Goal: Task Accomplishment & Management: Manage account settings

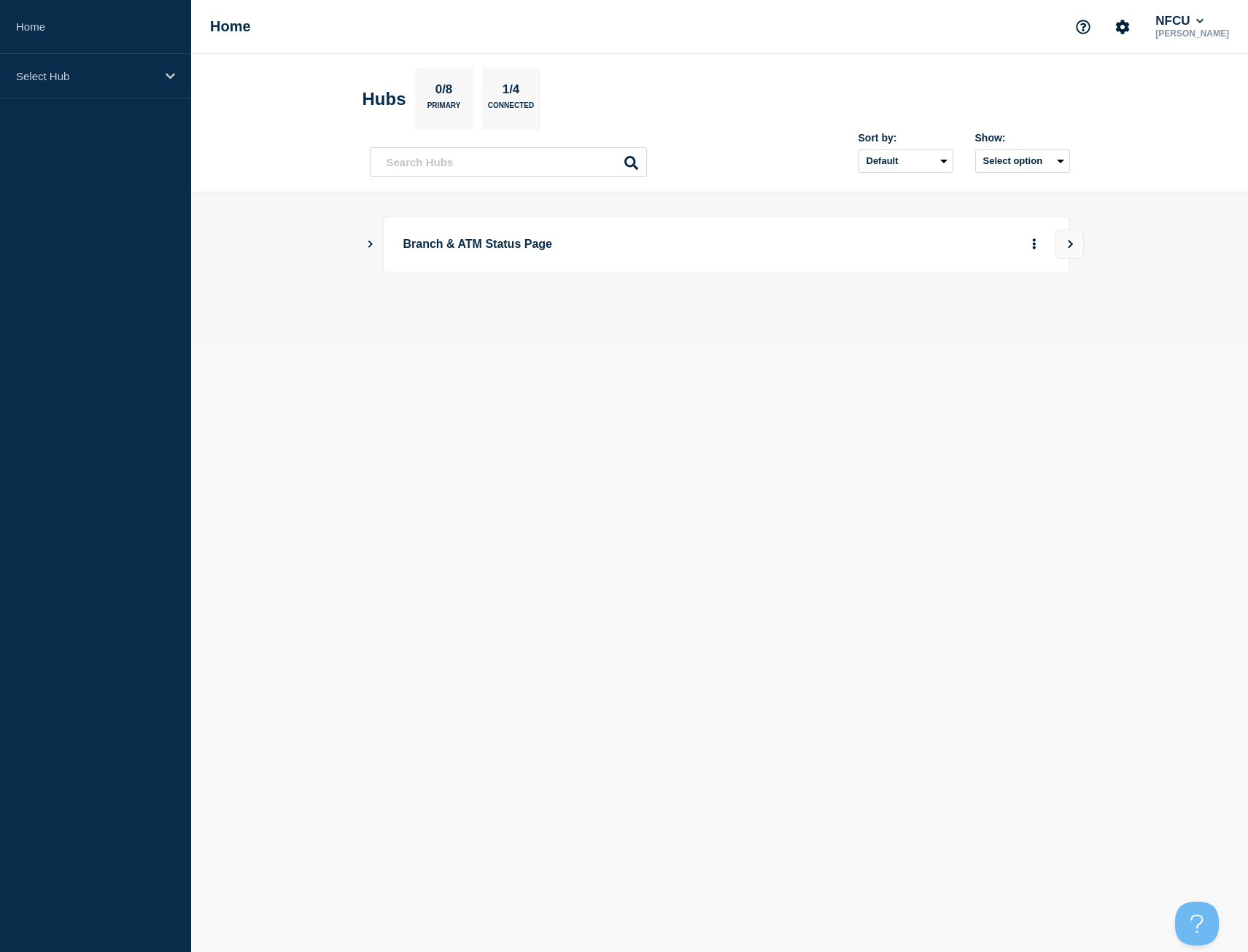
click at [372, 240] on icon "Show Connected Hubs" at bounding box center [370, 243] width 10 height 7
click at [998, 324] on button "See overview" at bounding box center [983, 318] width 77 height 29
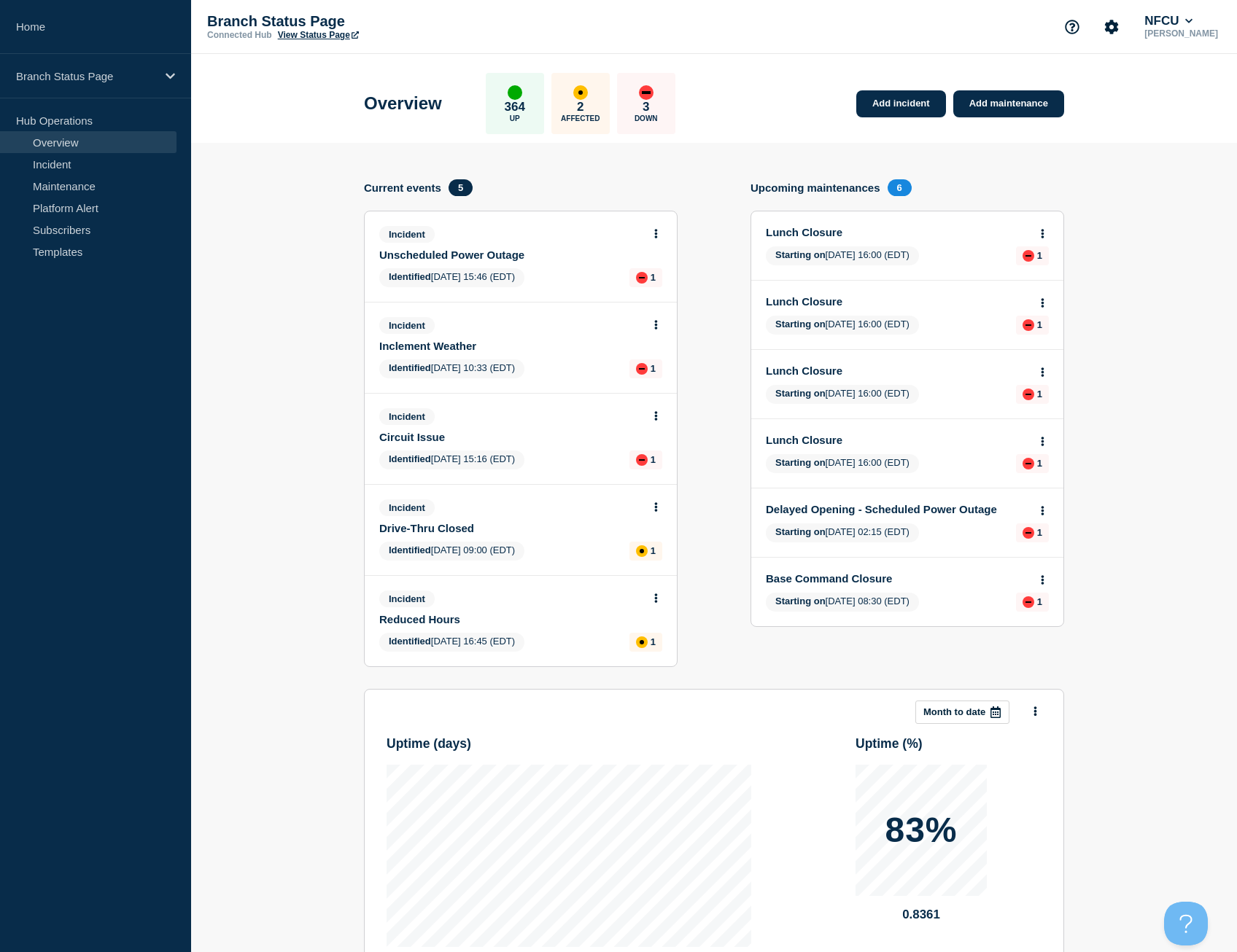
click at [656, 238] on icon at bounding box center [657, 234] width 3 height 10
click at [624, 269] on link "View incident" at bounding box center [649, 269] width 59 height 11
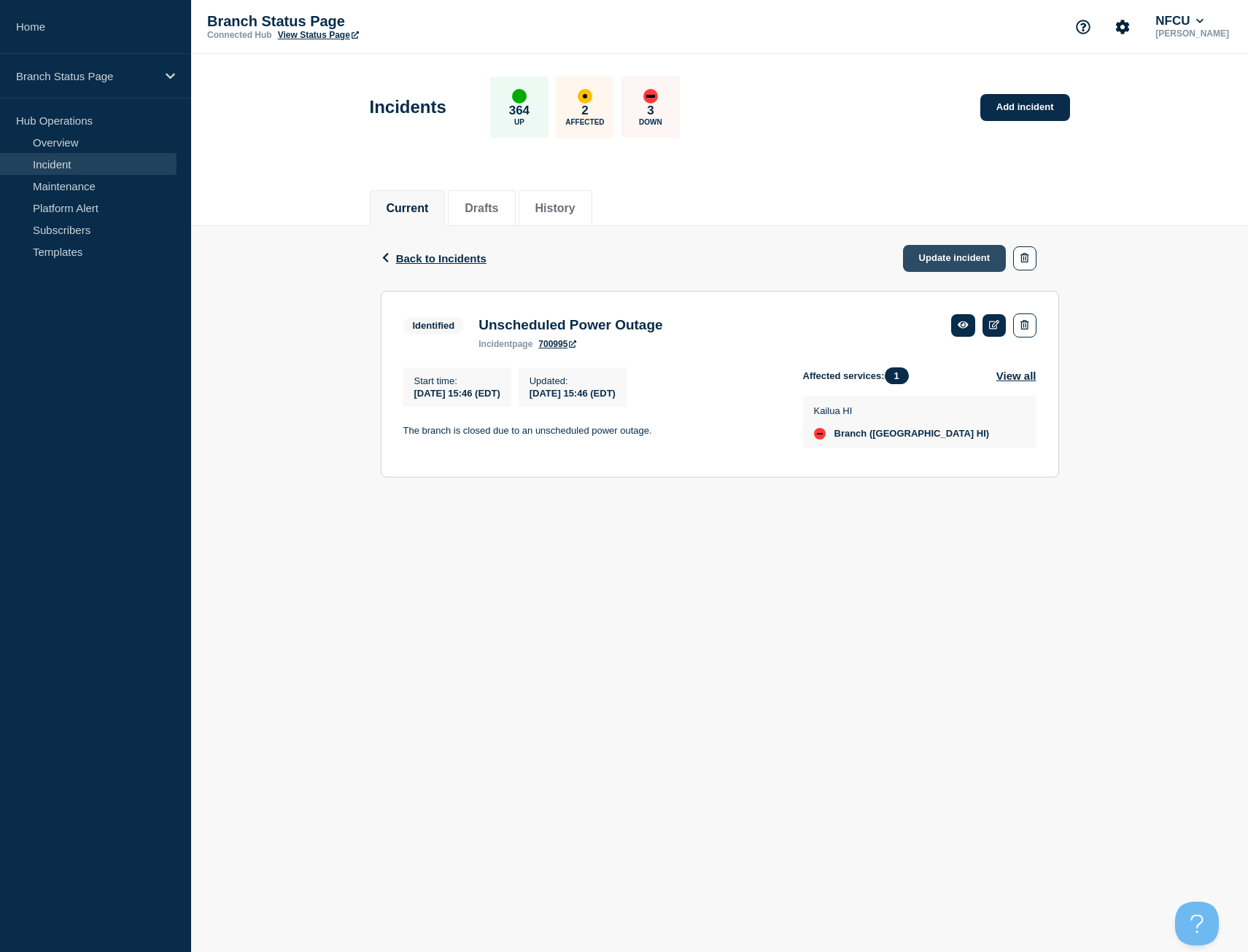
click at [949, 267] on link "Update incident" at bounding box center [954, 258] width 103 height 27
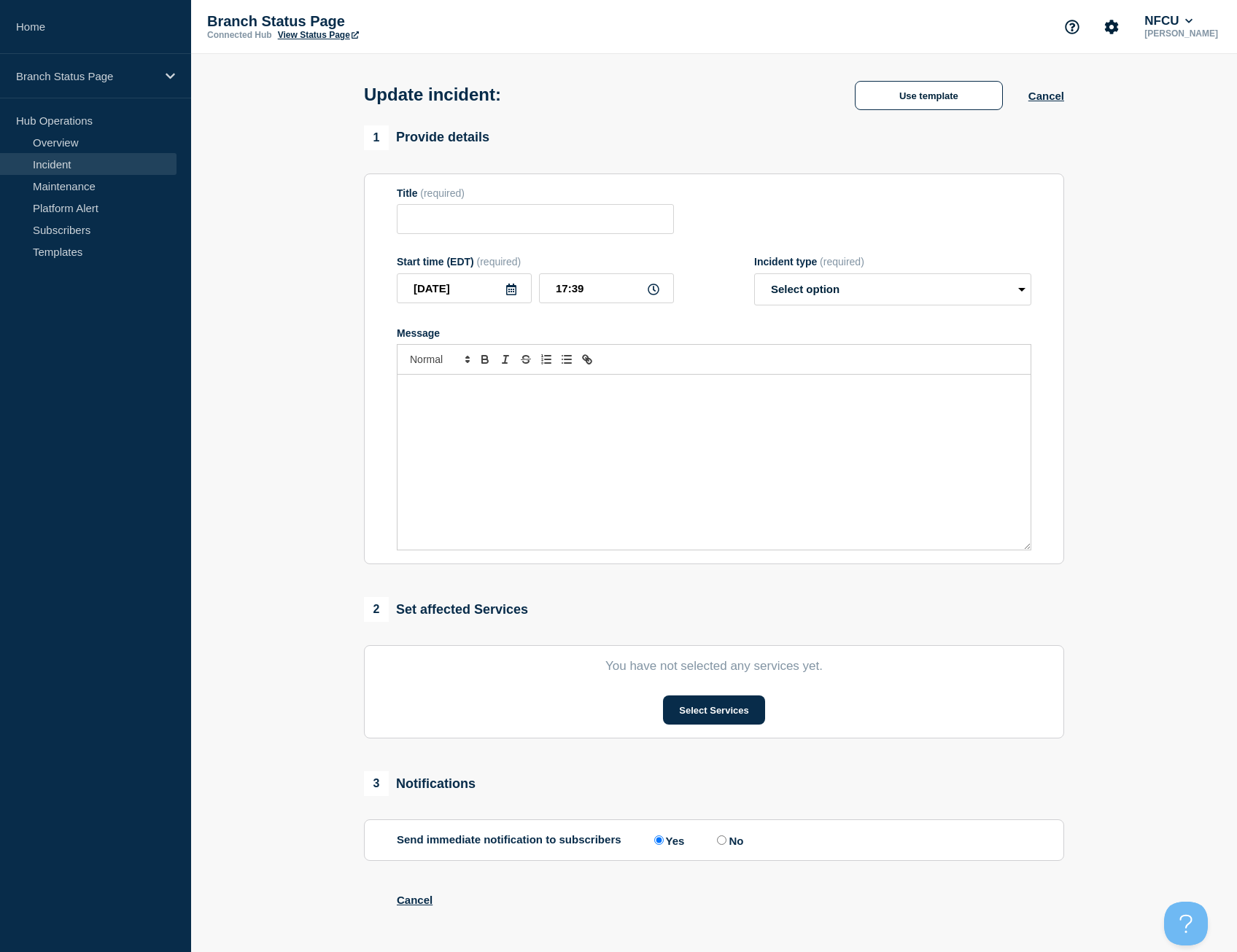
type input "Unscheduled Power Outage"
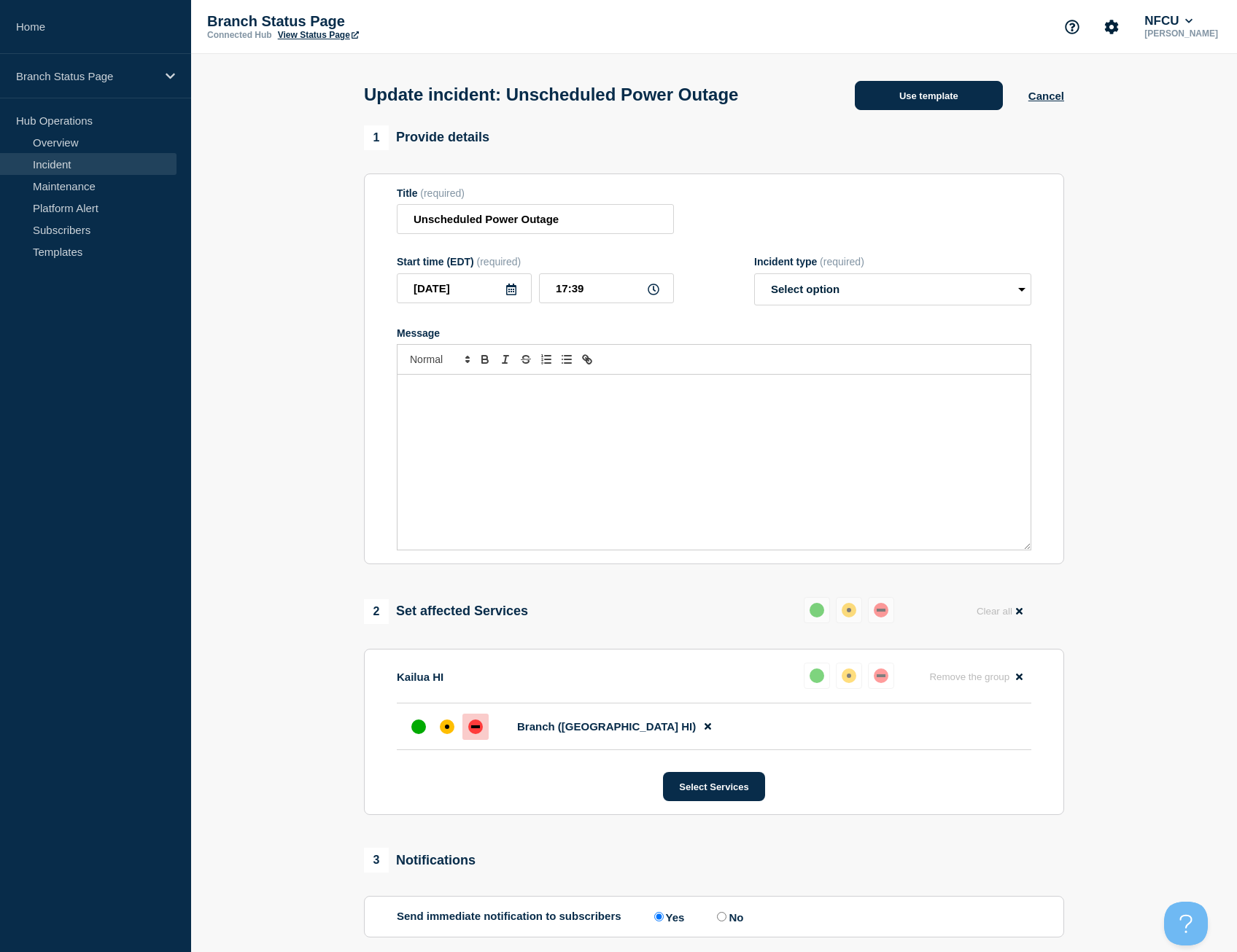
click at [908, 103] on button "Use template" at bounding box center [929, 95] width 148 height 29
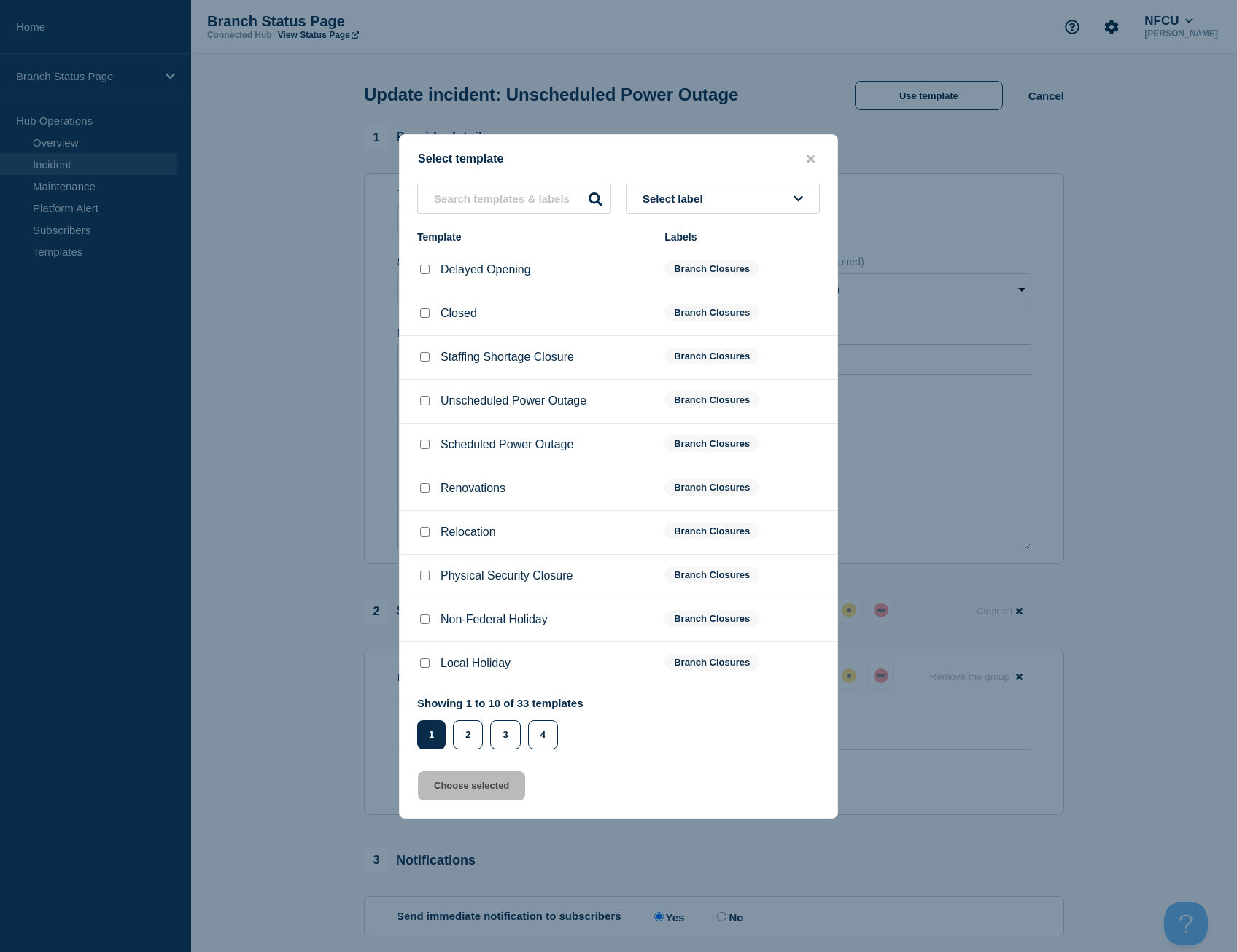
click at [784, 207] on button "Select label" at bounding box center [723, 199] width 194 height 30
click at [690, 312] on button "Branch Resolved (During Normal Business Hours)" at bounding box center [723, 314] width 194 height 42
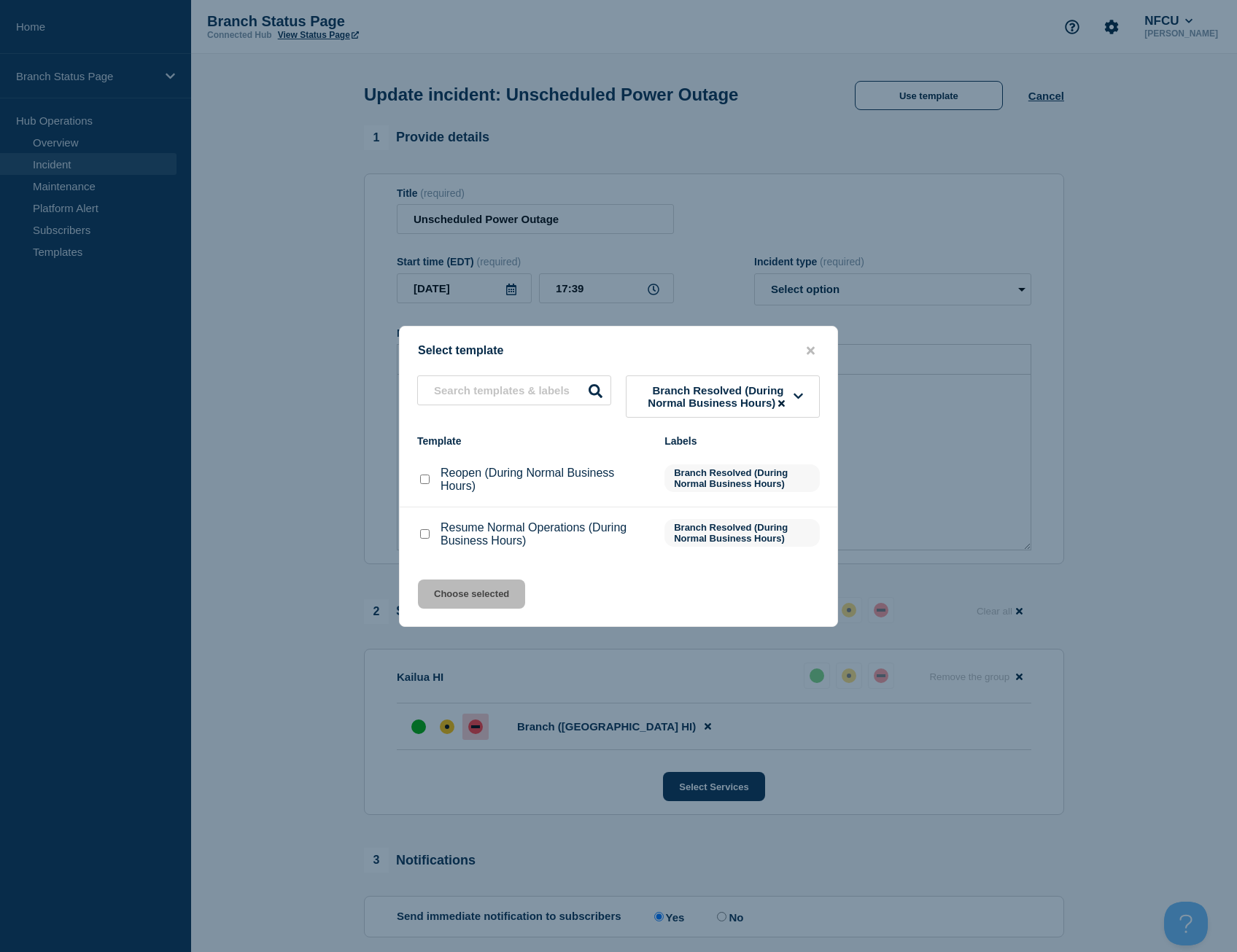
click at [422, 487] on div at bounding box center [424, 480] width 15 height 15
click at [426, 482] on input "Reopen (During Normal Business Hours) checkbox" at bounding box center [425, 479] width 10 height 10
checkbox input "true"
click at [459, 593] on button "Choose selected" at bounding box center [471, 594] width 107 height 29
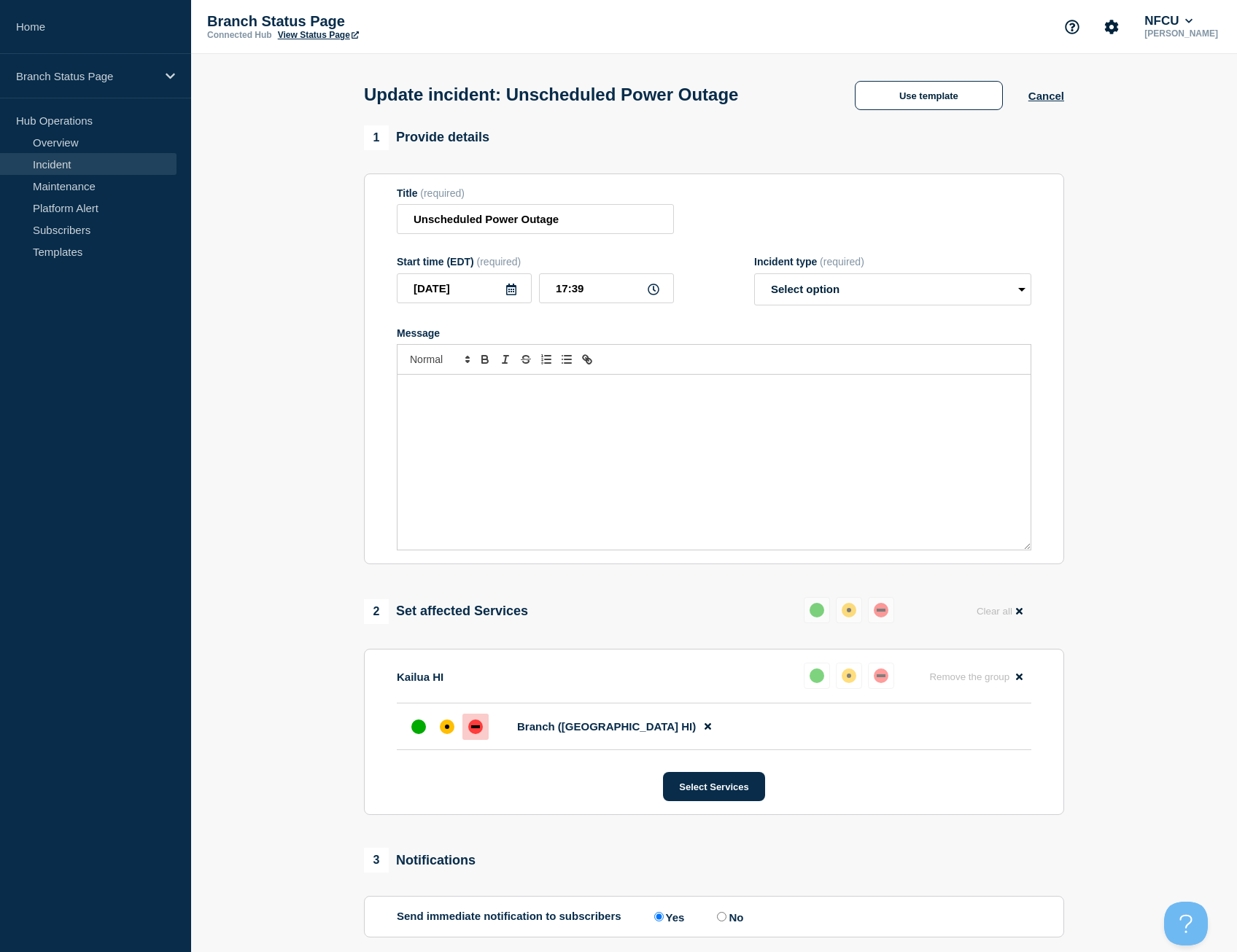
select select "resolved"
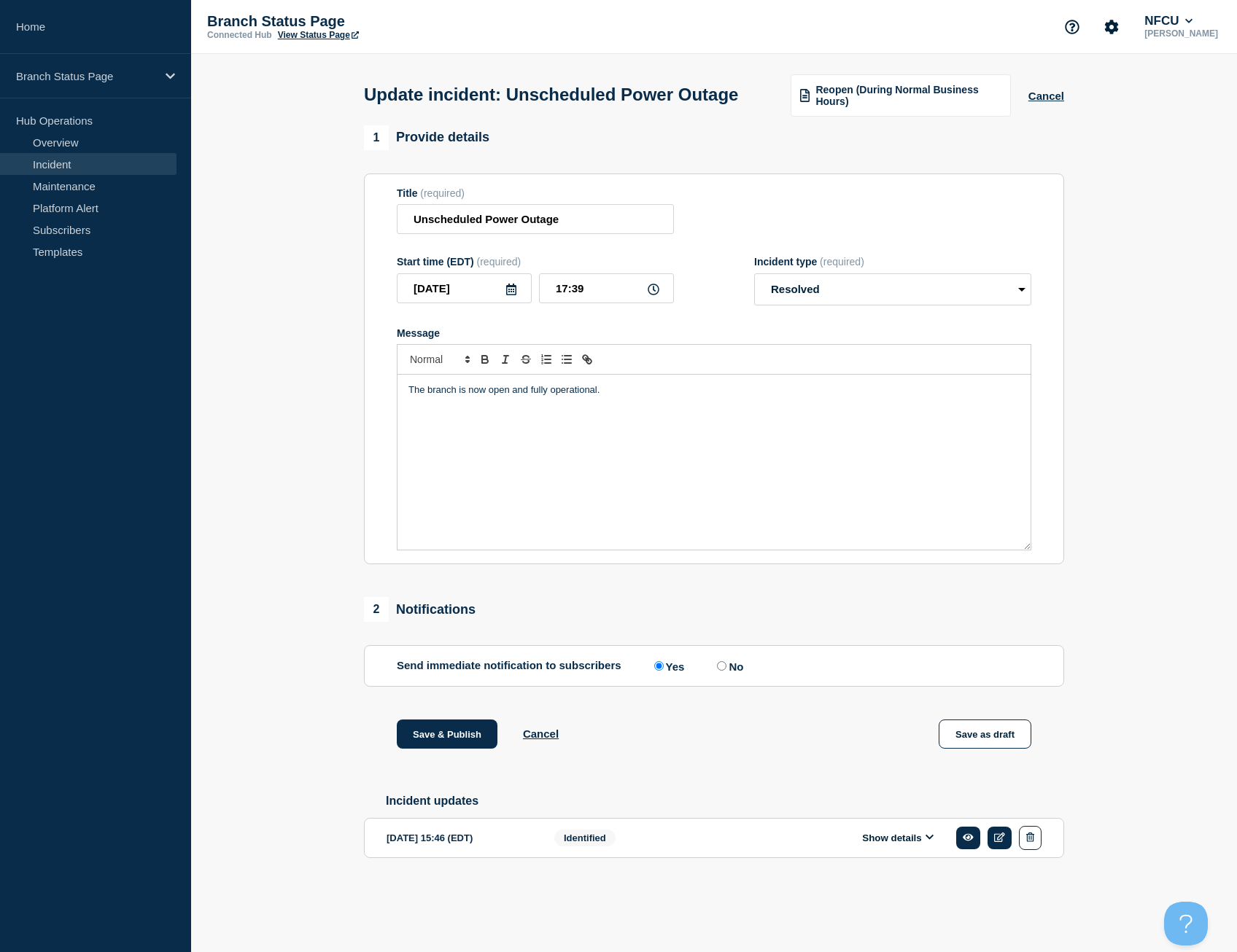
scroll to position [5, 0]
click at [470, 749] on button "Save & Publish" at bounding box center [447, 734] width 101 height 29
